Goal: Find specific page/section: Find specific page/section

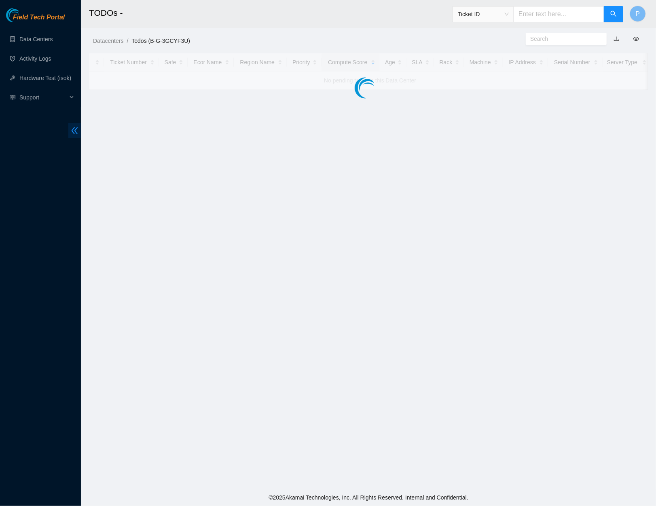
drag, startPoint x: 62, startPoint y: 125, endPoint x: 78, endPoint y: 129, distance: 16.7
click at [63, 125] on div "Field Tech Portal Data Centers Activity Logs Hardware Test (isok) Support" at bounding box center [40, 257] width 81 height 498
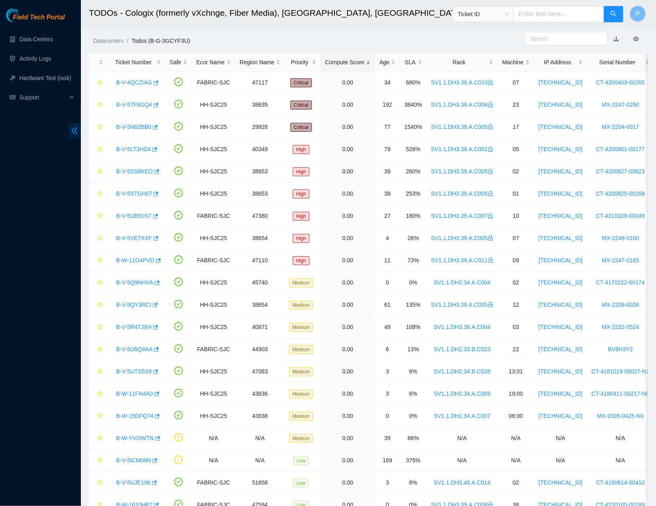
click at [72, 135] on span "double-left" at bounding box center [74, 130] width 13 height 15
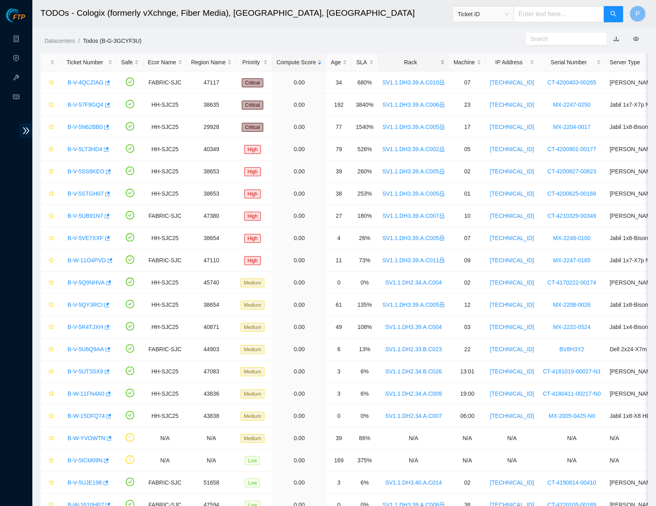
click at [409, 65] on div "Rack" at bounding box center [413, 62] width 62 height 9
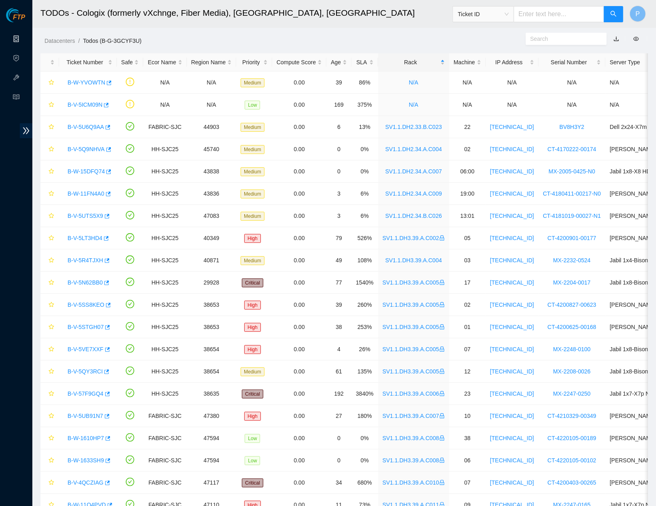
click at [23, 39] on link "Data Centers" at bounding box center [39, 39] width 33 height 6
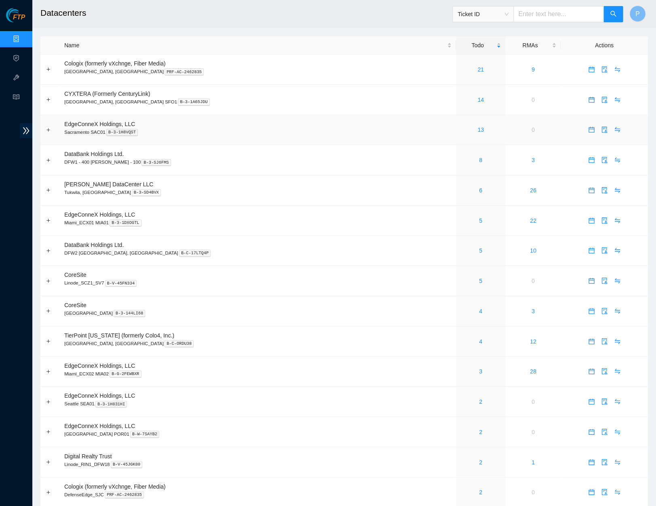
click at [308, 129] on p "Sacramento SAC01 B-3-1H8VQST" at bounding box center [257, 132] width 387 height 7
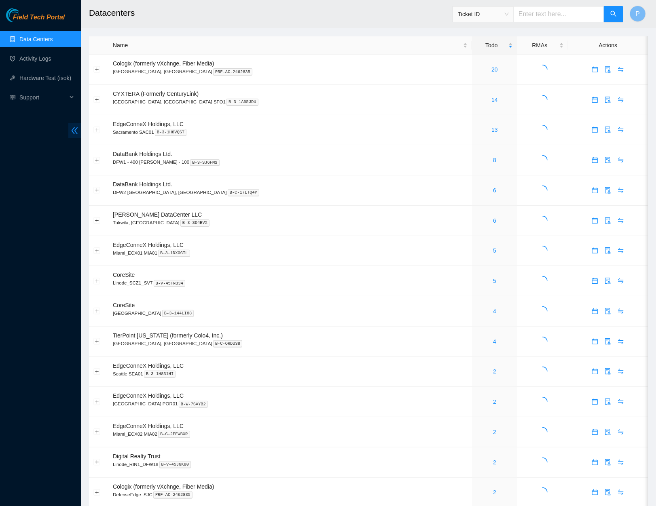
click at [76, 131] on icon "double-left" at bounding box center [74, 131] width 8 height 8
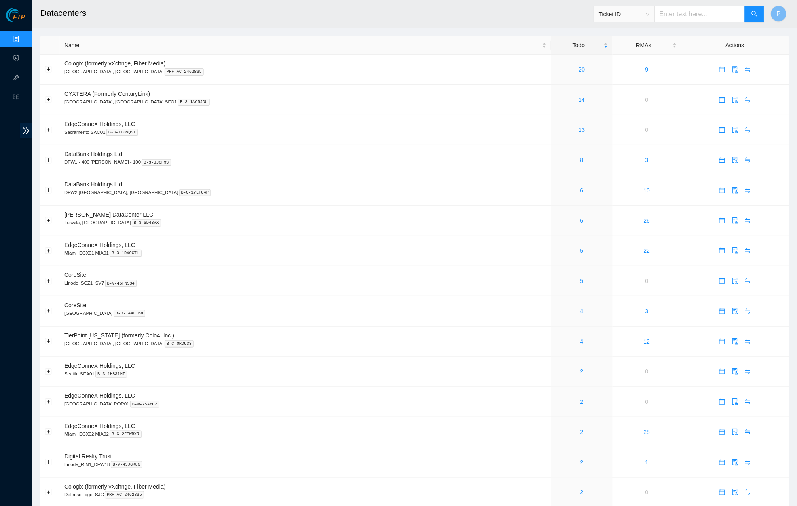
click at [640, 11] on span "Ticket ID" at bounding box center [624, 14] width 51 height 12
click at [632, 80] on div "Serial Number" at bounding box center [623, 81] width 51 height 9
click at [663, 18] on input "text" at bounding box center [700, 14] width 91 height 16
paste input "AKL354629"
type input "AKL354629"
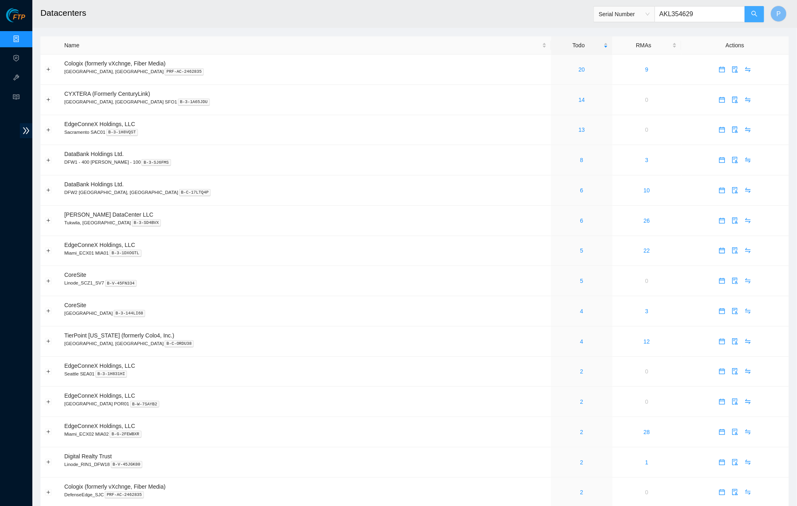
click at [663, 15] on icon "search" at bounding box center [755, 14] width 6 height 6
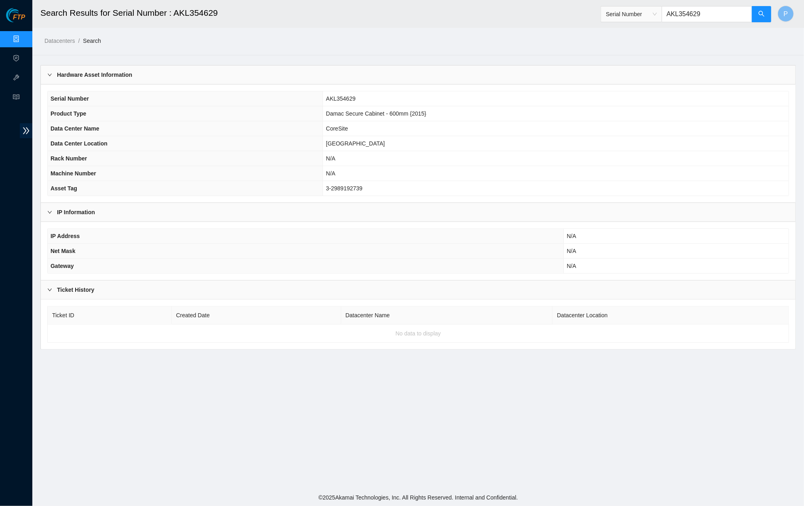
click at [630, 15] on span "Serial Number" at bounding box center [631, 14] width 51 height 12
drag, startPoint x: 630, startPoint y: 54, endPoint x: 640, endPoint y: 48, distance: 12.3
click at [630, 54] on div "Rack Number" at bounding box center [630, 55] width 51 height 9
click at [663, 9] on input "AKL354629" at bounding box center [707, 14] width 91 height 16
click at [663, 10] on input "AKL354629" at bounding box center [707, 14] width 91 height 16
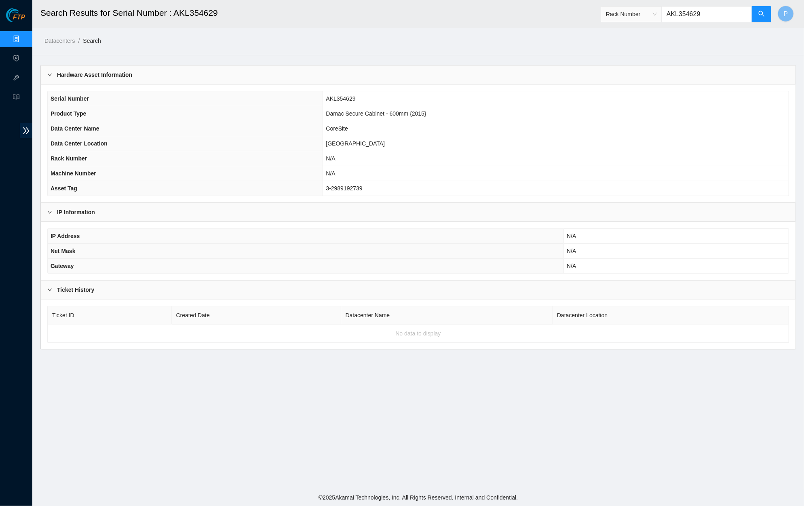
click at [663, 11] on input "AKL354629" at bounding box center [707, 14] width 91 height 16
click at [663, 12] on input "AKL354629" at bounding box center [707, 14] width 91 height 16
paste input "CS04-R14"
type input "CS04-R14"
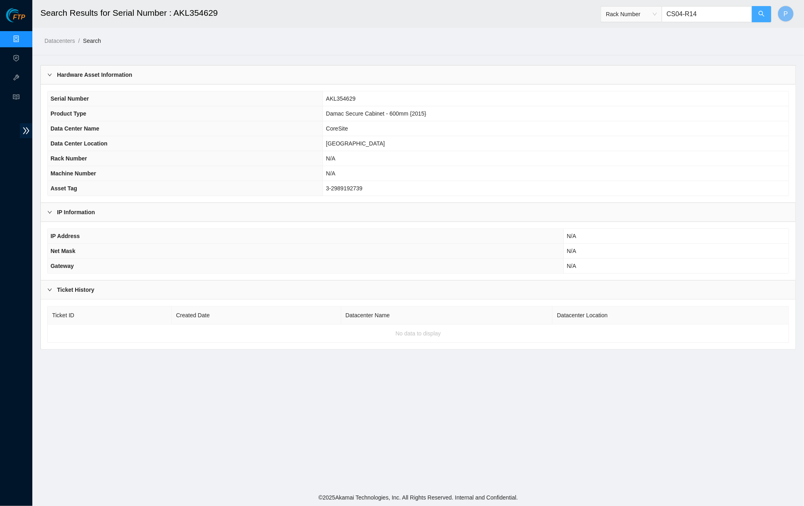
click at [663, 15] on button "button" at bounding box center [761, 14] width 19 height 16
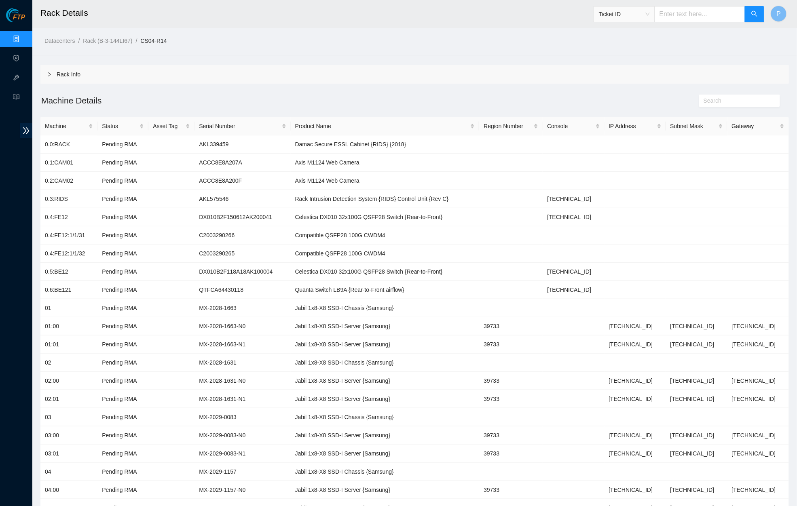
click at [23, 36] on link "Data Centers" at bounding box center [39, 39] width 33 height 6
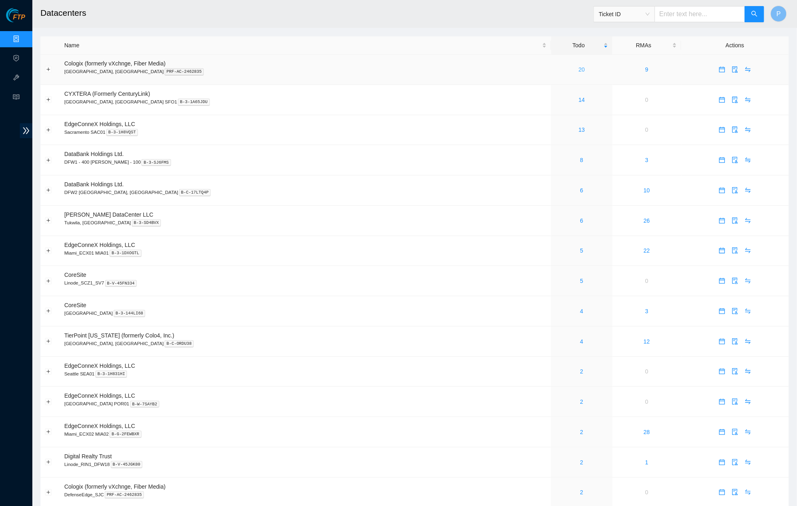
click at [579, 68] on link "20" at bounding box center [582, 69] width 6 height 6
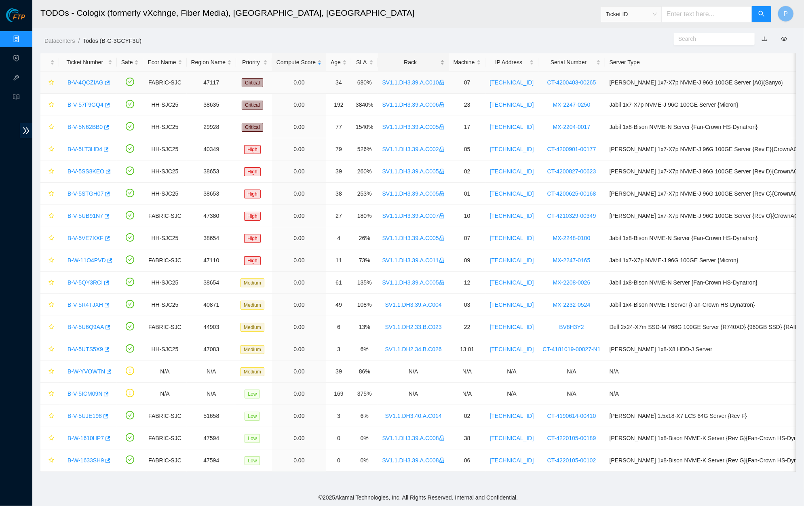
click at [424, 58] on div "Rack" at bounding box center [413, 62] width 62 height 9
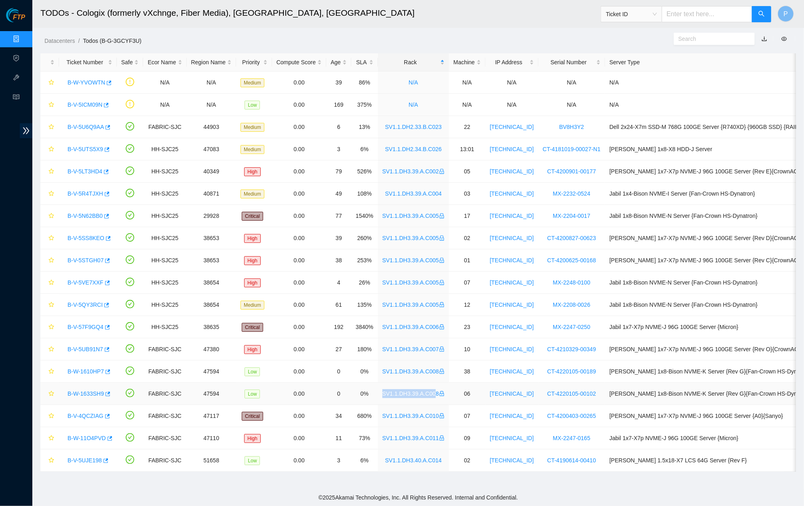
drag, startPoint x: 389, startPoint y: 395, endPoint x: 449, endPoint y: 395, distance: 59.8
click at [451, 395] on tr "B-W-1633SH9 FABRIC-SJC 47594 Low 0.00 0 0% SV1.1.DH3.39.A.C008 06 23.203.167.9 …" at bounding box center [432, 394] width 785 height 22
click at [341, 390] on td "0" at bounding box center [338, 394] width 25 height 22
